Goal: Information Seeking & Learning: Learn about a topic

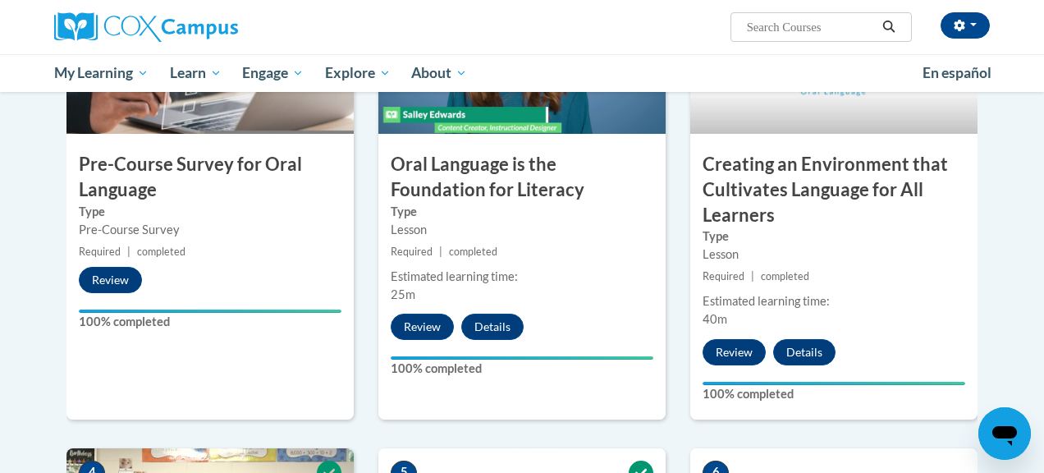
scroll to position [520, 0]
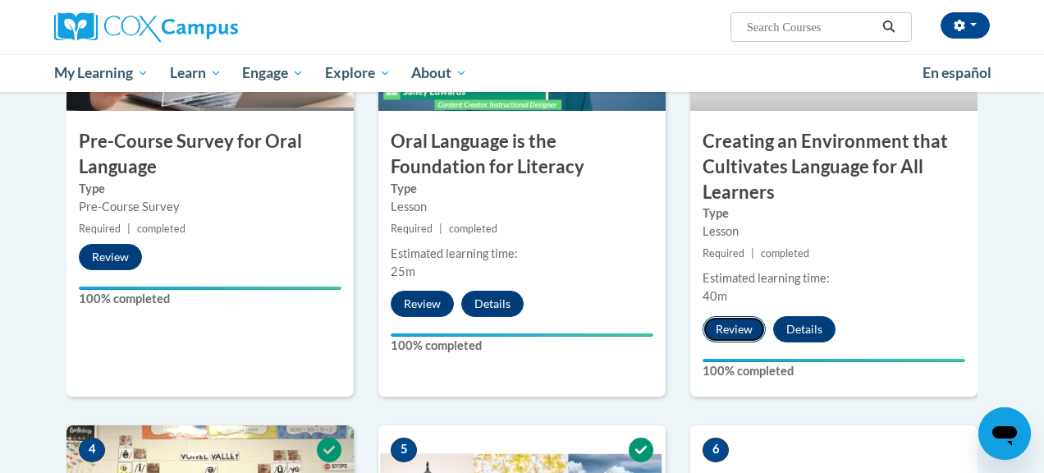
click at [727, 326] on button "Review" at bounding box center [733, 329] width 63 height 26
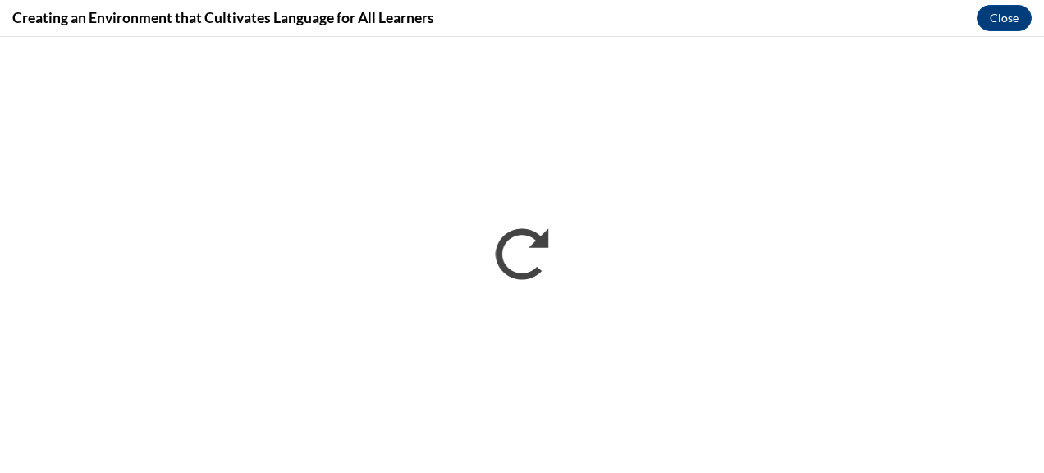
scroll to position [0, 0]
click at [1001, 21] on button "Close" at bounding box center [1004, 18] width 55 height 26
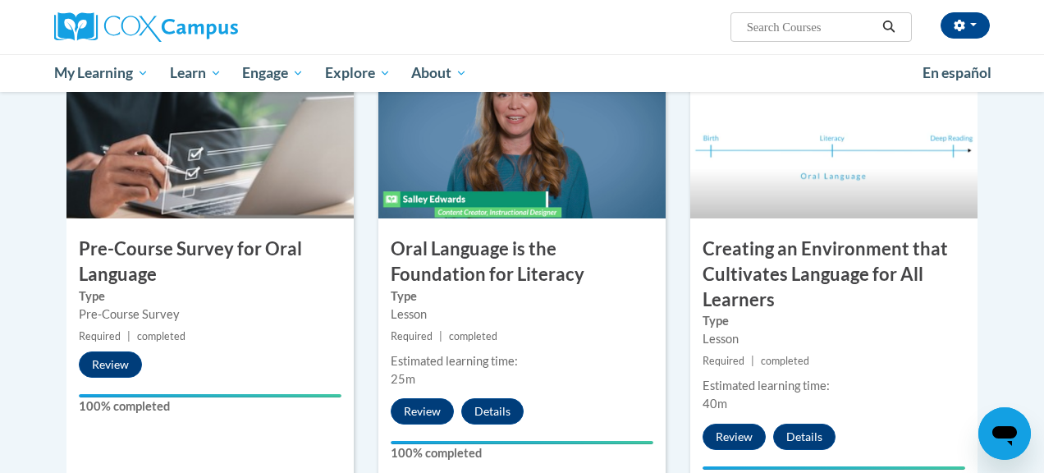
scroll to position [391, 0]
